Goal: Task Accomplishment & Management: Complete application form

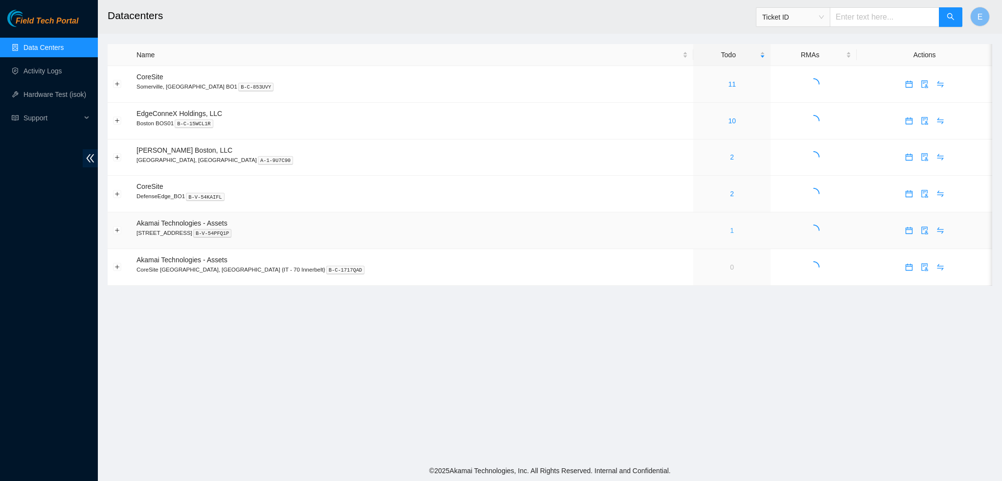
click at [730, 229] on link "1" at bounding box center [732, 231] width 4 height 8
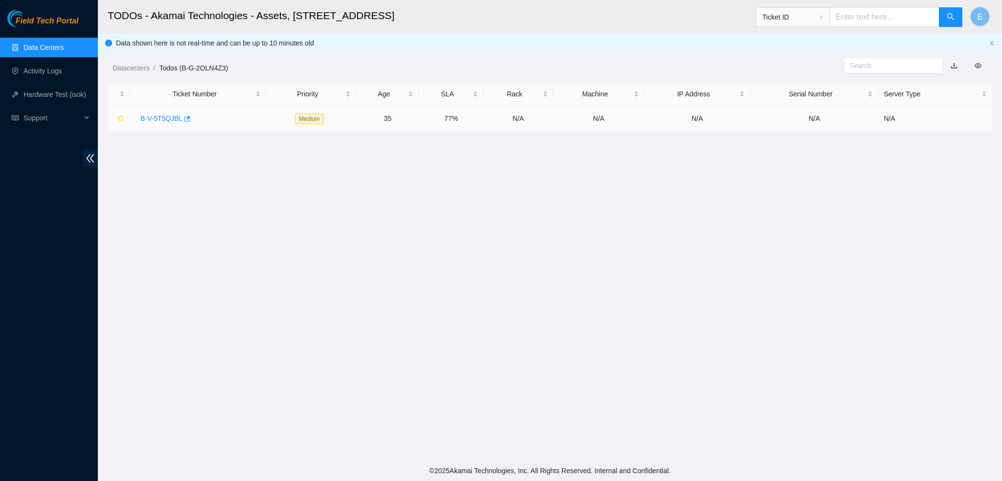
click at [168, 118] on link "B-V-5T5QJBL" at bounding box center [161, 118] width 42 height 8
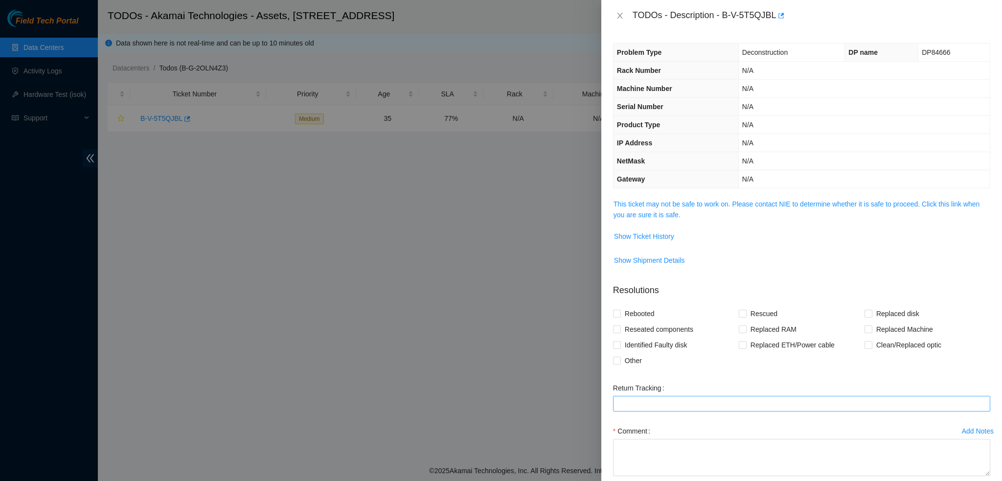
scroll to position [51, 0]
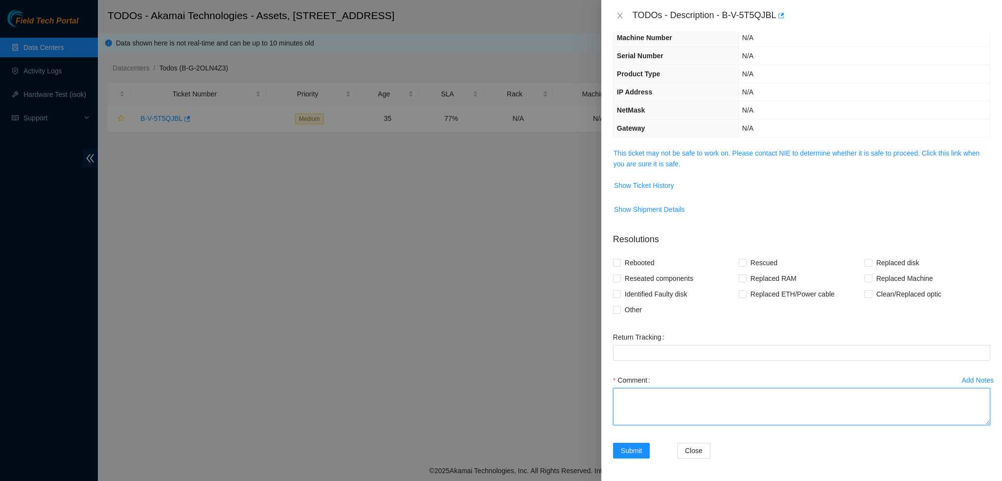
click at [675, 398] on textarea "Comment" at bounding box center [801, 406] width 377 height 37
type textarea "Machines are powered down"
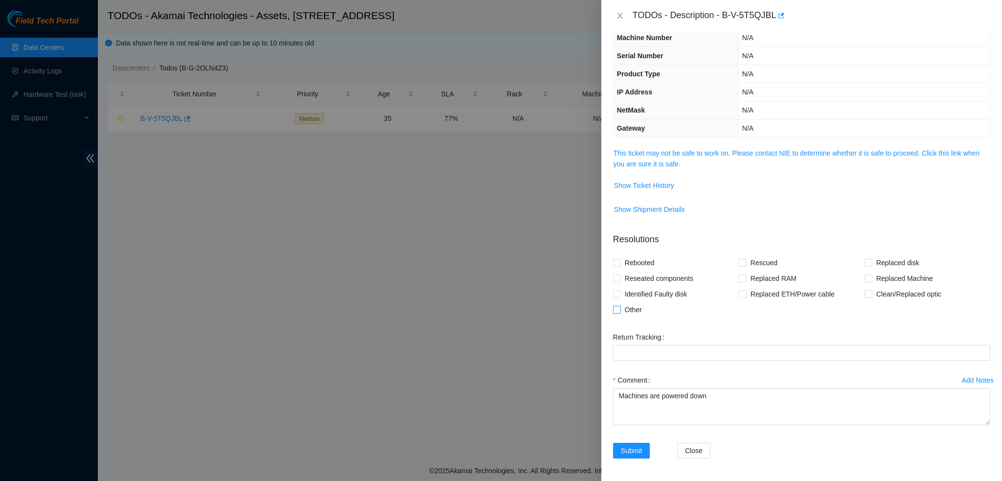
click at [622, 317] on span "Other" at bounding box center [633, 310] width 25 height 16
click at [620, 313] on input "Other" at bounding box center [616, 309] width 7 height 7
checkbox input "true"
click at [733, 403] on textarea "Machines are powered down" at bounding box center [801, 406] width 377 height 37
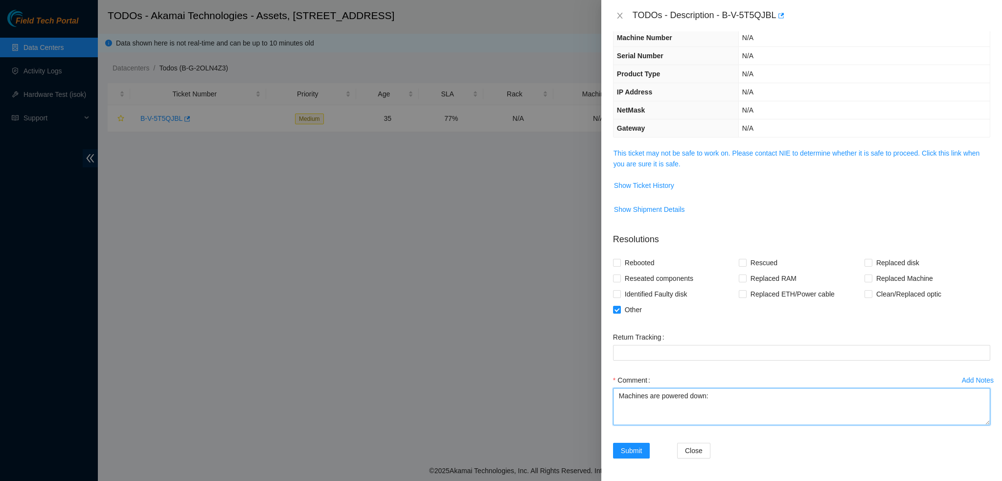
paste textarea "B-V-5T5QJBL"
click at [807, 403] on textarea "Machines are powered down:" at bounding box center [801, 406] width 377 height 37
paste textarea "ekuhr@prod-login-east01:~$ livecheck AKAMAI-BOS8 OTHER [r36442:AKAMAI-BOS8] 80.…"
type textarea "Machines are powered down: ekuhr@prod-login-east01:~$ livecheck AKAMAI-BOS8 OTH…"
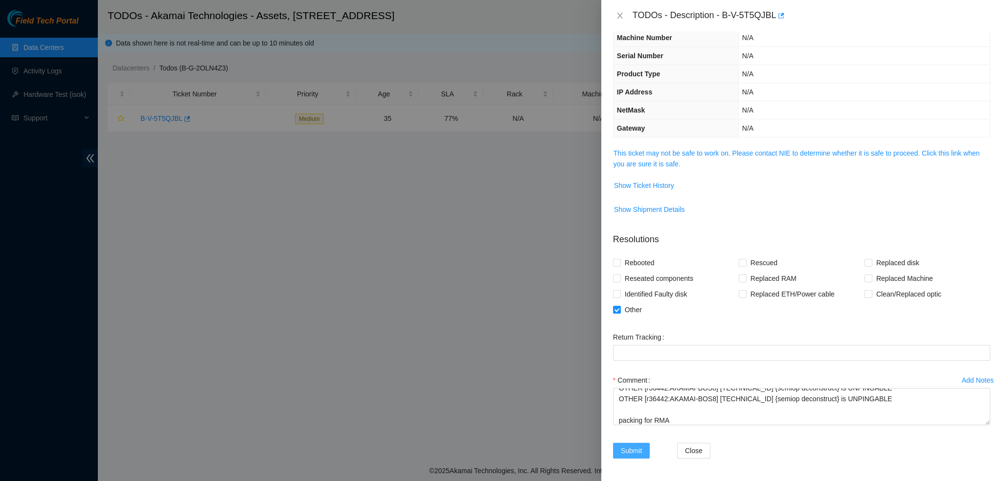
click at [640, 451] on span "Submit" at bounding box center [632, 450] width 22 height 11
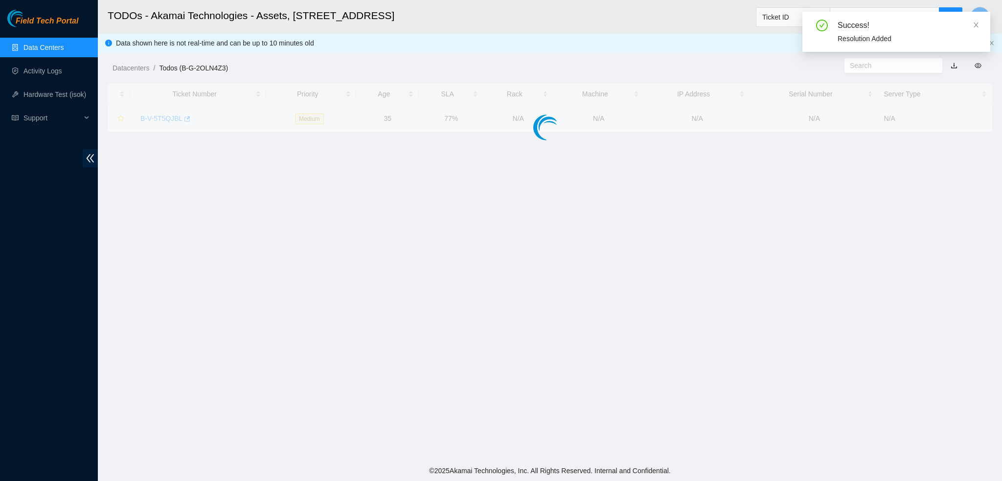
scroll to position [72, 0]
